Goal: Information Seeking & Learning: Learn about a topic

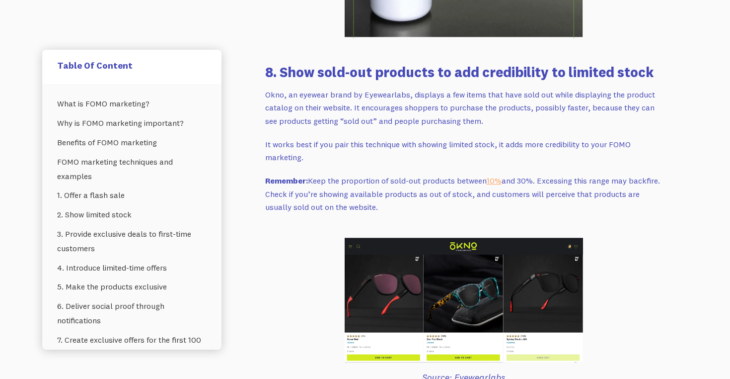
scroll to position [3728, 0]
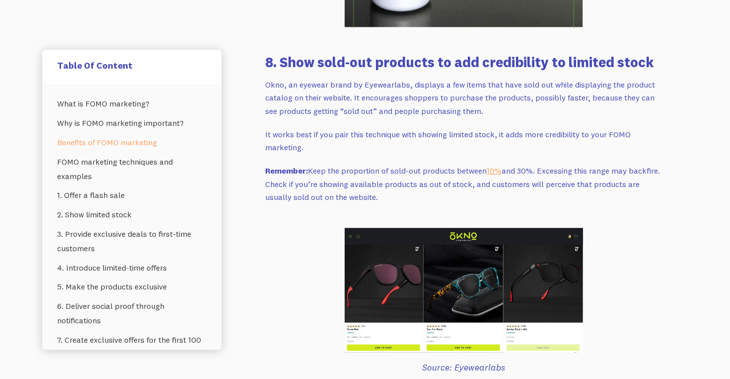
click at [129, 137] on link "‍ Benefits of FOMO marketing" at bounding box center [132, 142] width 150 height 19
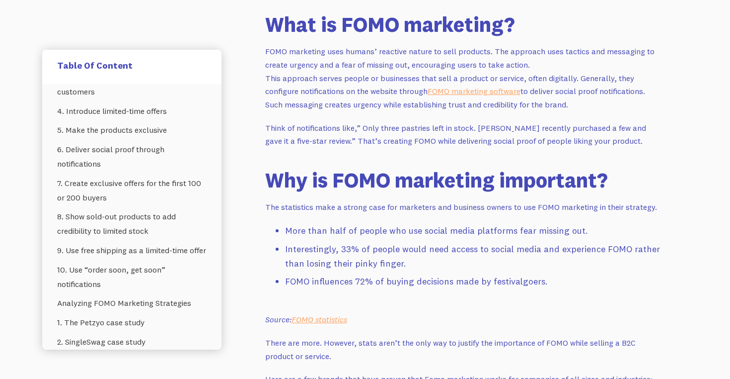
scroll to position [697, 0]
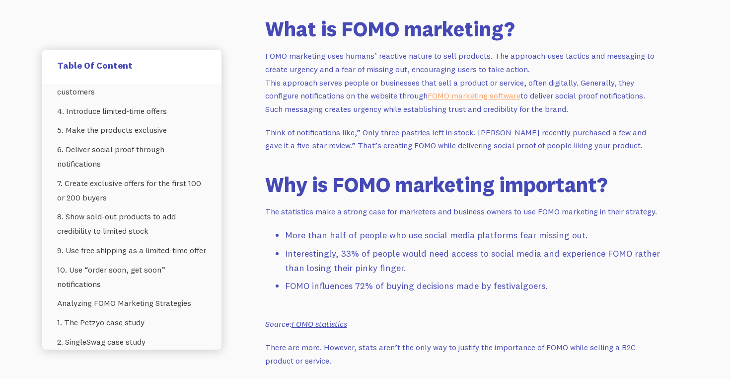
click at [330, 325] on em "FOMO statistics" at bounding box center [320, 323] width 56 height 10
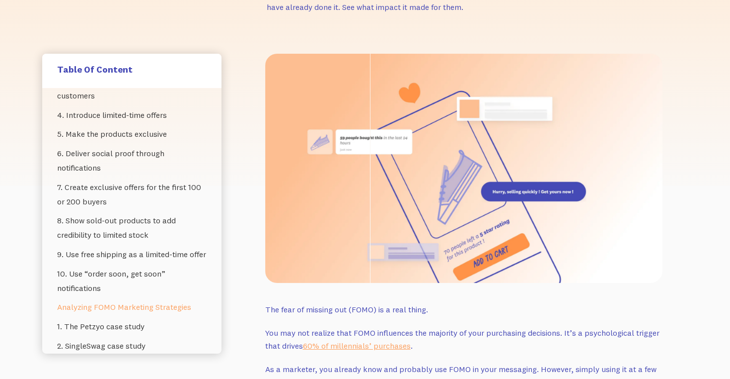
scroll to position [0, 0]
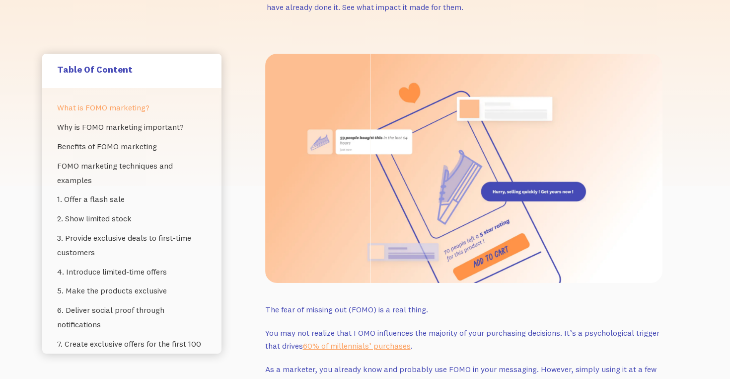
click at [124, 108] on link "What is FOMO marketing?" at bounding box center [132, 107] width 150 height 19
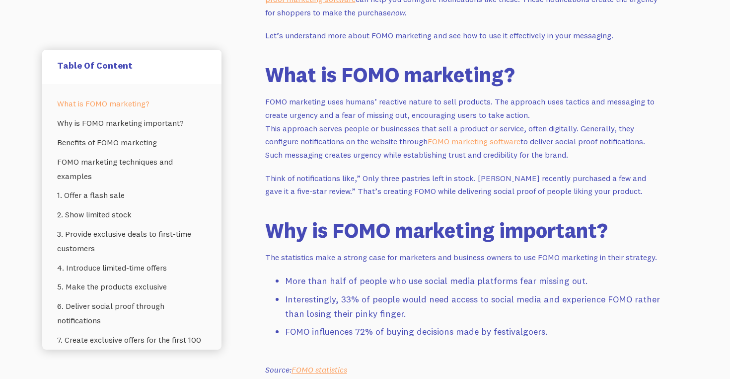
scroll to position [645, 0]
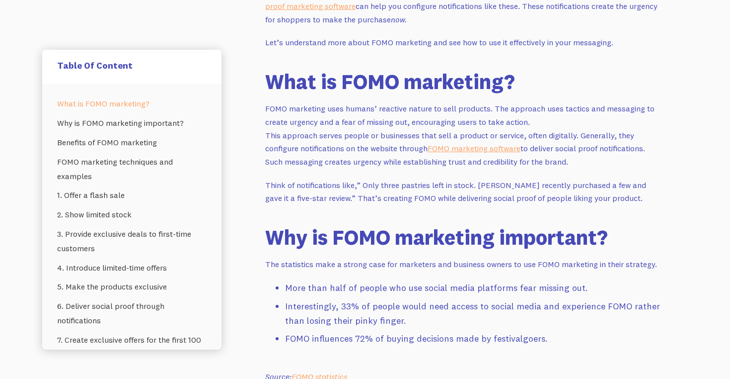
drag, startPoint x: 267, startPoint y: 108, endPoint x: 544, endPoint y: 119, distance: 277.9
click at [544, 119] on p "FOMO marketing uses humans’ reactive nature to sell products. The approach uses…" at bounding box center [463, 135] width 397 height 66
copy p "FOMO marketing uses humans’ reactive nature to sell products. The approach uses…"
click at [302, 163] on p "FOMO marketing uses humans’ reactive nature to sell products. The approach uses…" at bounding box center [463, 135] width 397 height 66
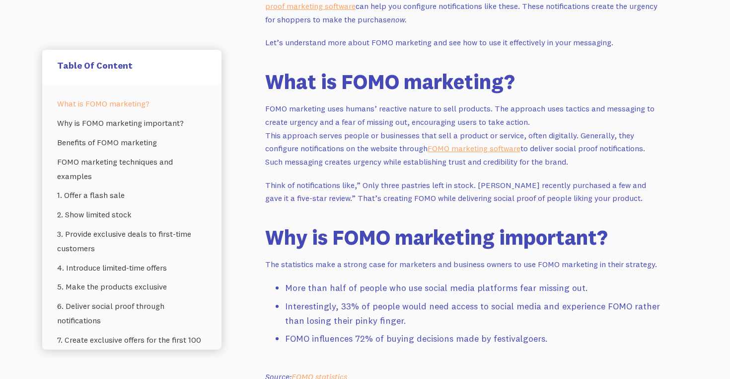
click at [278, 136] on p "FOMO marketing uses humans’ reactive nature to sell products. The approach uses…" at bounding box center [463, 135] width 397 height 66
click at [294, 149] on p "FOMO marketing uses humans’ reactive nature to sell products. The approach uses…" at bounding box center [463, 135] width 397 height 66
drag, startPoint x: 580, startPoint y: 133, endPoint x: 578, endPoint y: 166, distance: 33.4
click at [578, 166] on p "FOMO marketing uses humans’ reactive nature to sell products. The approach uses…" at bounding box center [463, 135] width 397 height 66
copy p "enerally, they configure notifications on the website through FOMO marketing so…"
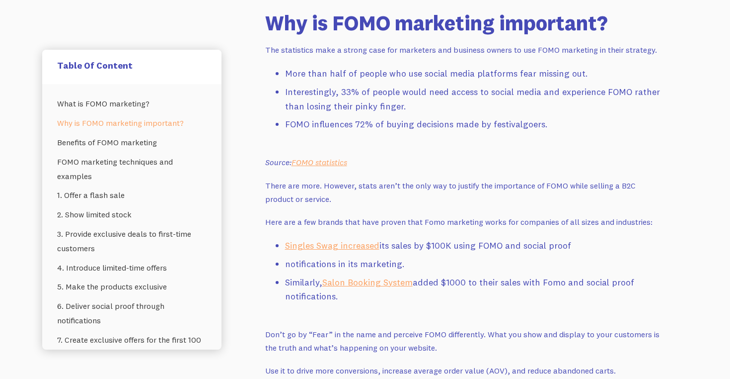
scroll to position [861, 0]
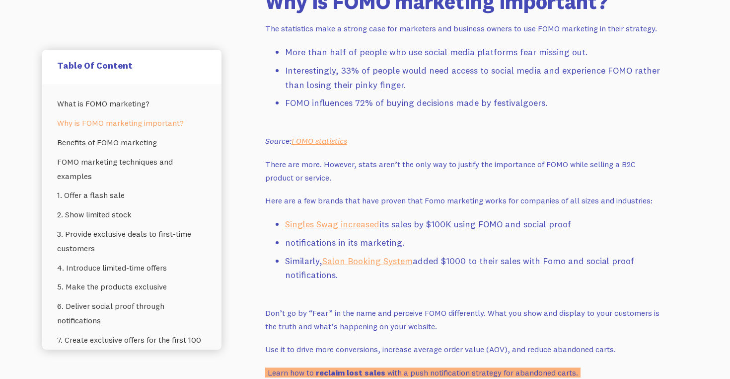
click at [440, 242] on li "notifications in its marketing." at bounding box center [474, 242] width 378 height 14
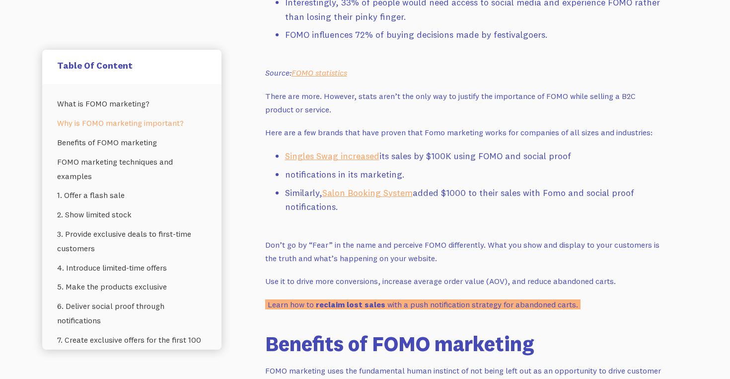
scroll to position [960, 0]
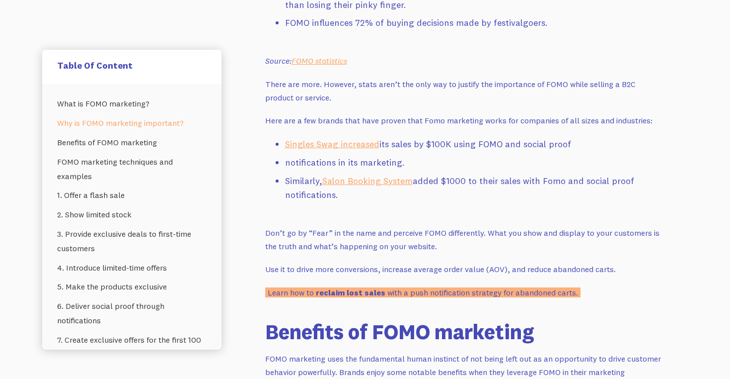
click at [440, 242] on p "Don’t go by “Fear” in the name and perceive FOMO differently. What you show and…" at bounding box center [463, 239] width 397 height 26
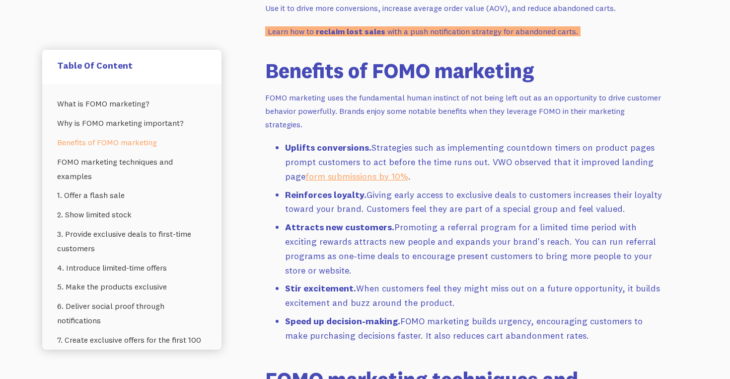
scroll to position [1202, 0]
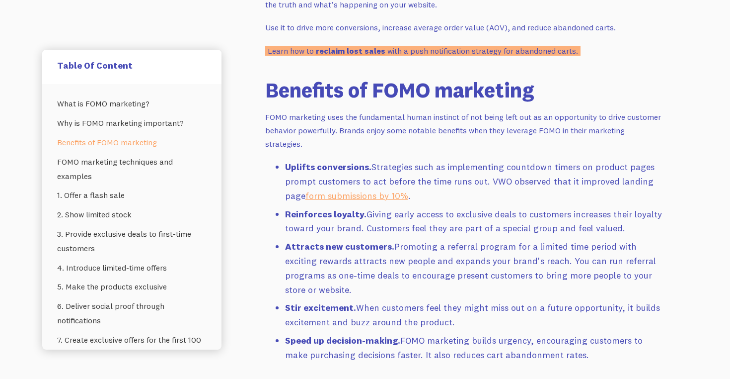
drag, startPoint x: 282, startPoint y: 166, endPoint x: 587, endPoint y: 343, distance: 352.4
click at [587, 343] on ul "Uplifts conversions. Strategies such as implementing countdown timers on produc…" at bounding box center [463, 263] width 397 height 206
copy ul "Uplifts conversions. Strategies such as implementing countdown timers on produc…"
click at [355, 133] on p "FOMO marketing uses the fundamental human instinct of not being left out as an …" at bounding box center [463, 130] width 397 height 40
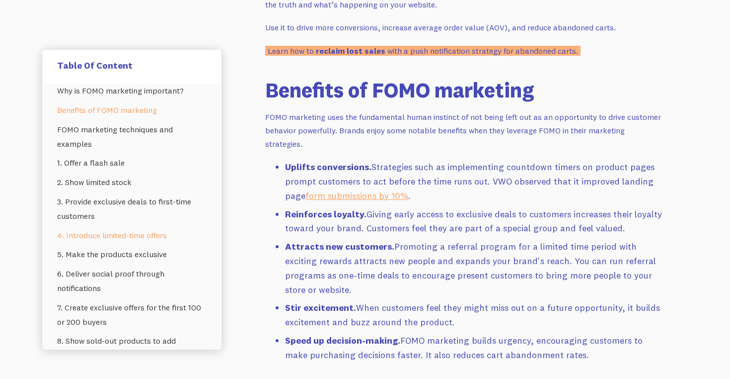
scroll to position [40, 0]
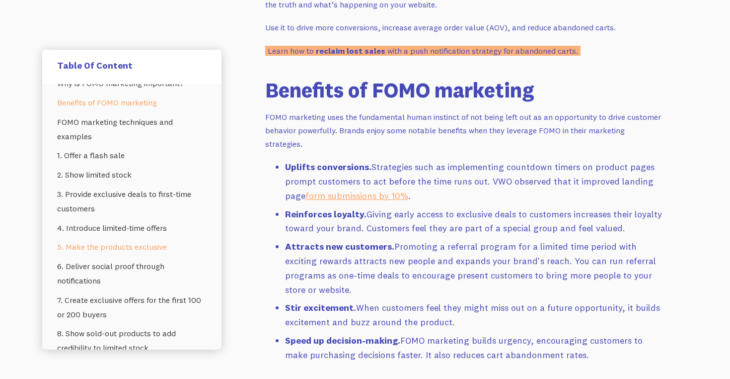
click at [135, 247] on link "5. Make the products exclusive" at bounding box center [132, 246] width 150 height 19
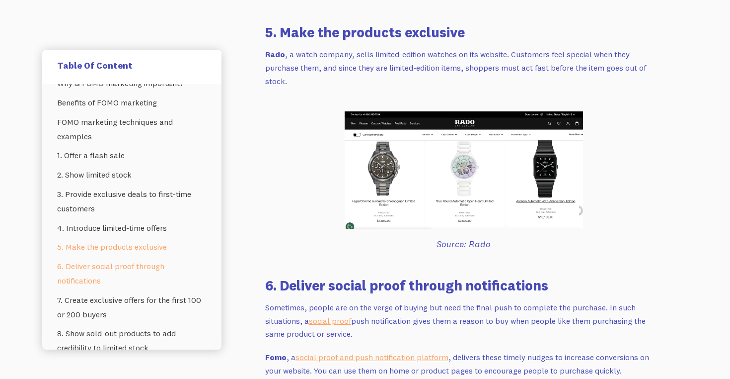
click at [125, 263] on link "6. Deliver social proof through notifications" at bounding box center [132, 273] width 150 height 34
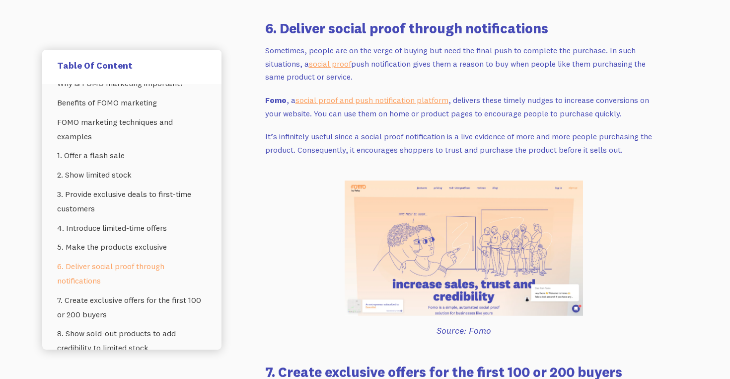
scroll to position [2992, 0]
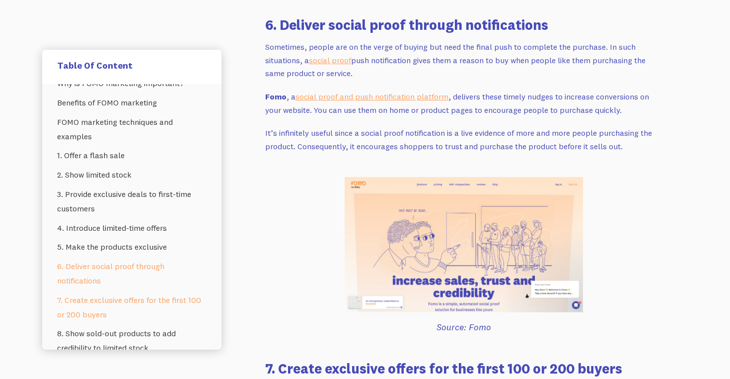
click at [117, 298] on link "7. Create exclusive offers for the first 100 or 200 buyers" at bounding box center [132, 307] width 150 height 34
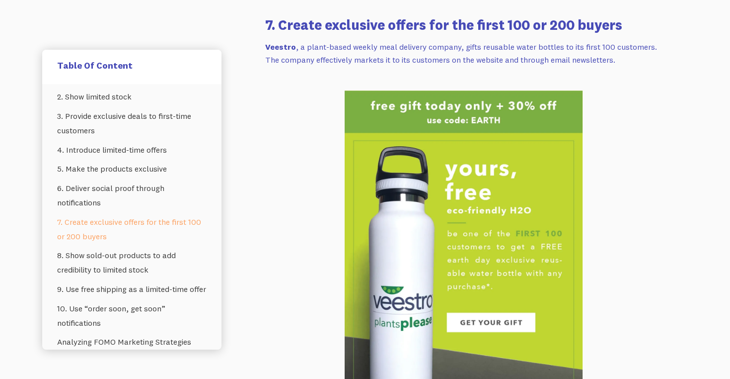
scroll to position [128, 0]
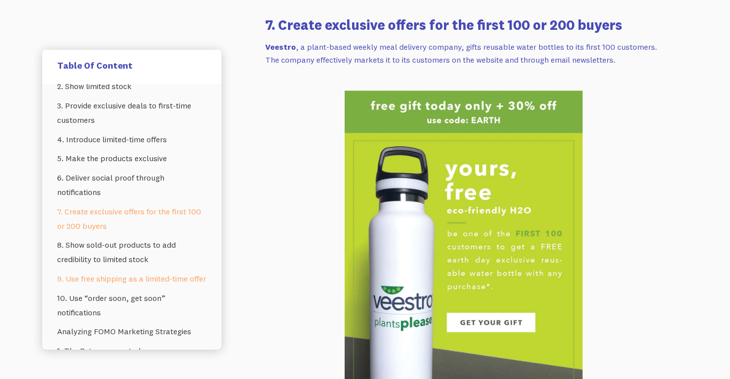
click at [120, 287] on link "9. Use free shipping as a limited-time offer" at bounding box center [132, 278] width 150 height 19
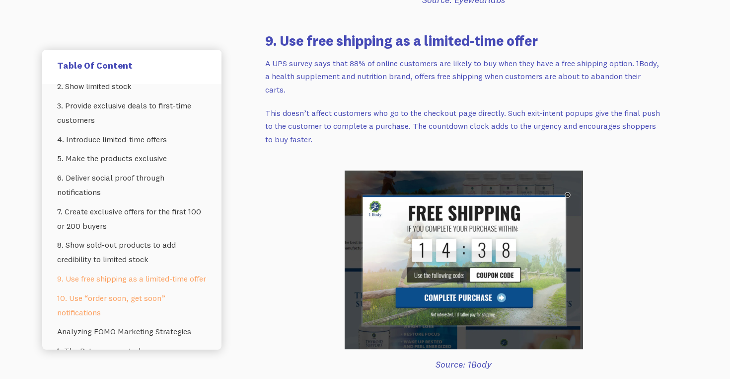
click at [115, 313] on link "10. Use “order soon, get soon” notifications" at bounding box center [132, 305] width 150 height 34
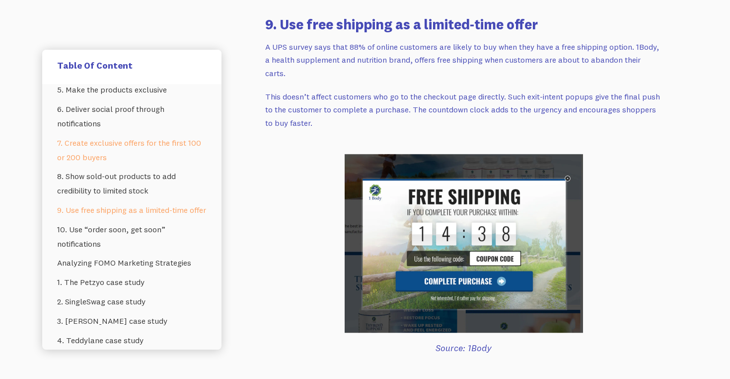
scroll to position [207, 0]
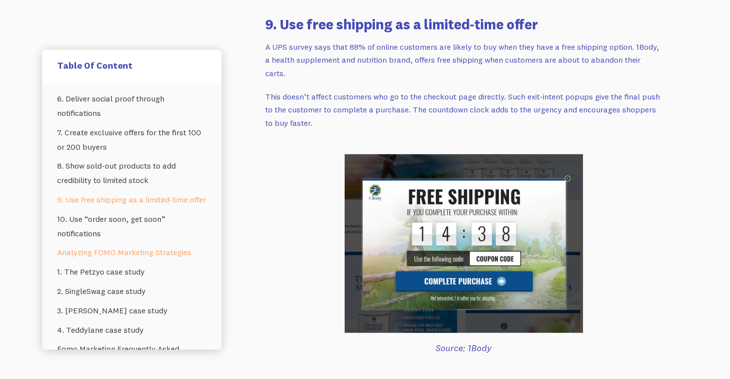
click at [143, 262] on link "Analyzing FOMO Marketing Strategies" at bounding box center [132, 251] width 150 height 19
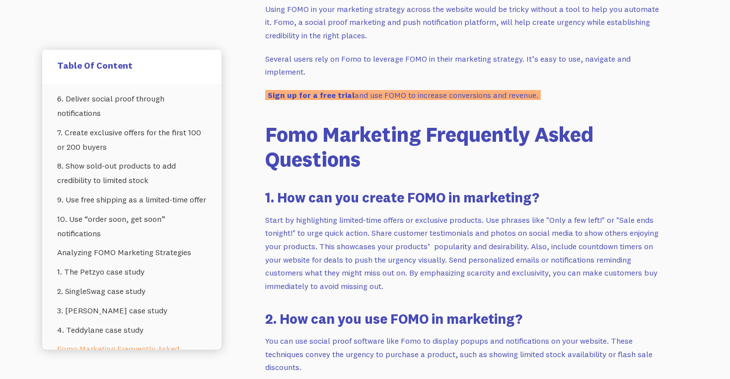
scroll to position [5832, 0]
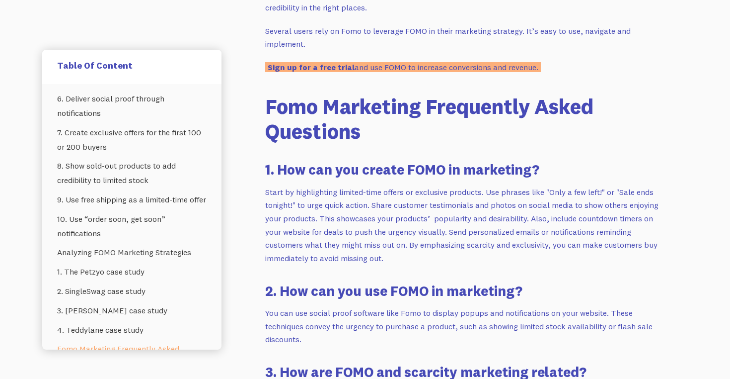
click at [322, 199] on p "Start by highlighting limited-time offers or exclusive products. Use phrases li…" at bounding box center [463, 224] width 397 height 79
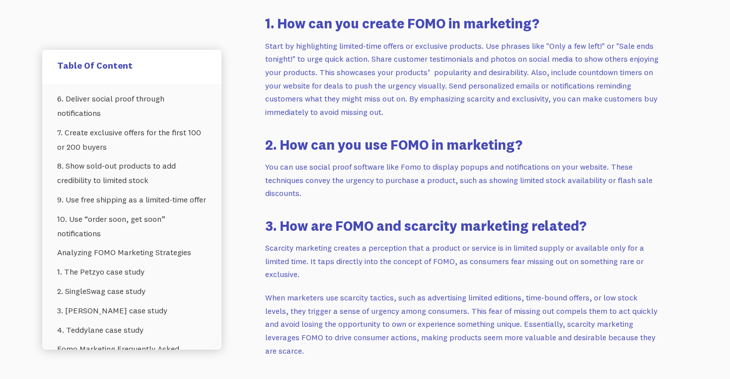
scroll to position [5980, 0]
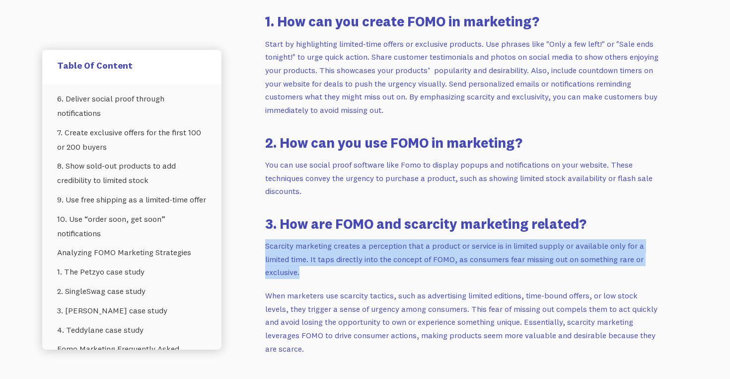
drag, startPoint x: 266, startPoint y: 202, endPoint x: 307, endPoint y: 223, distance: 45.8
click at [307, 239] on p "Scarcity marketing creates a perception that a product or service is in limited…" at bounding box center [463, 259] width 397 height 40
copy p "Scarcity marketing creates a perception that a product or service is in limited…"
